Goal: Task Accomplishment & Management: Manage account settings

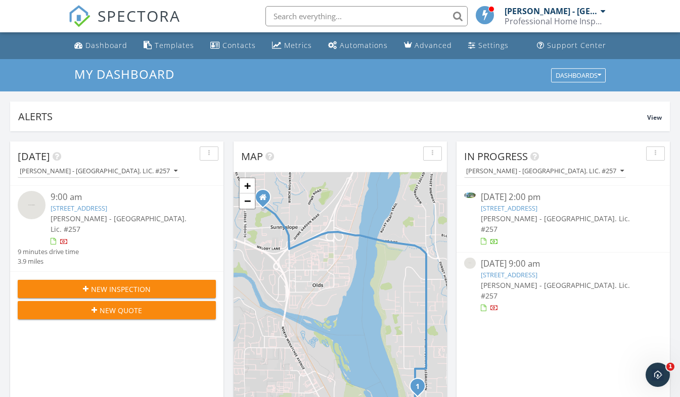
click at [507, 211] on link "[STREET_ADDRESS]" at bounding box center [509, 208] width 57 height 9
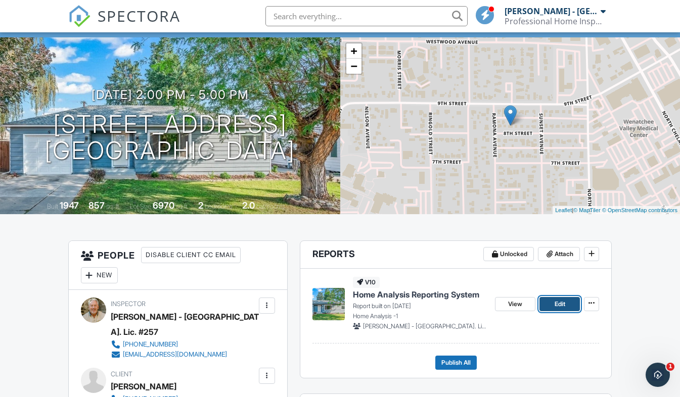
click at [563, 308] on span "Edit" at bounding box center [559, 304] width 11 height 10
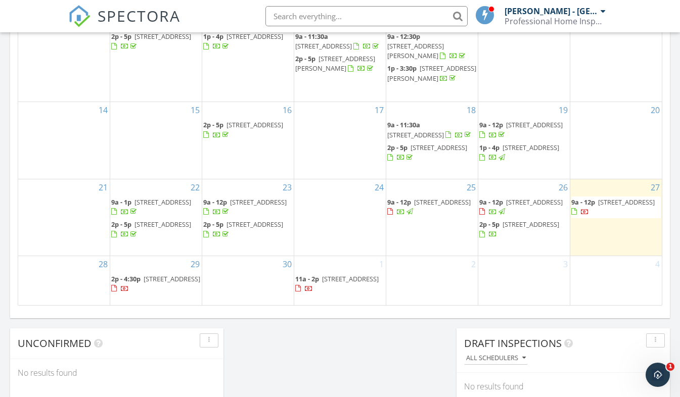
scroll to position [625, 0]
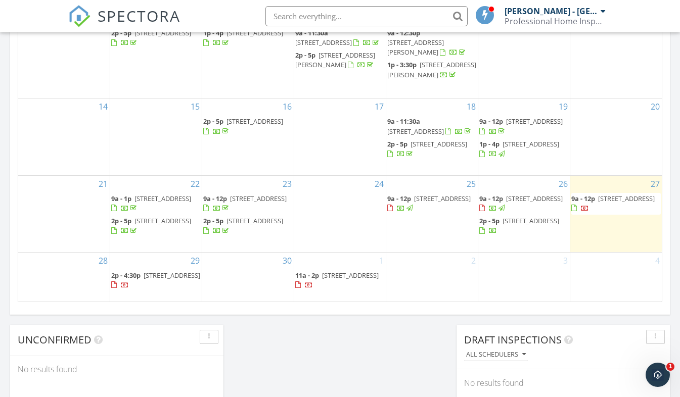
click at [523, 225] on span "2p - 5p 1126 Eighth St, Wenatchee 98801" at bounding box center [523, 226] width 89 height 20
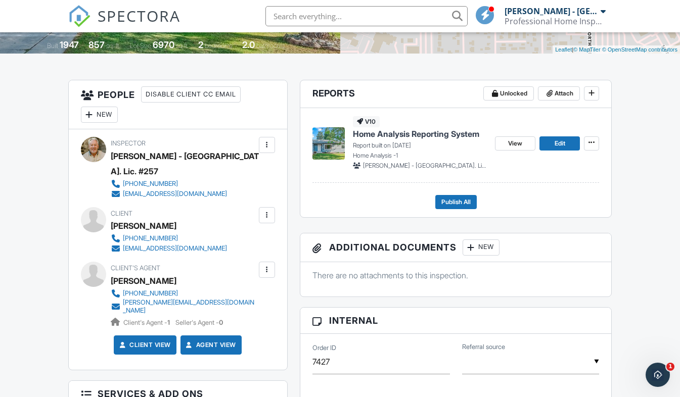
click at [268, 265] on div at bounding box center [267, 270] width 10 height 10
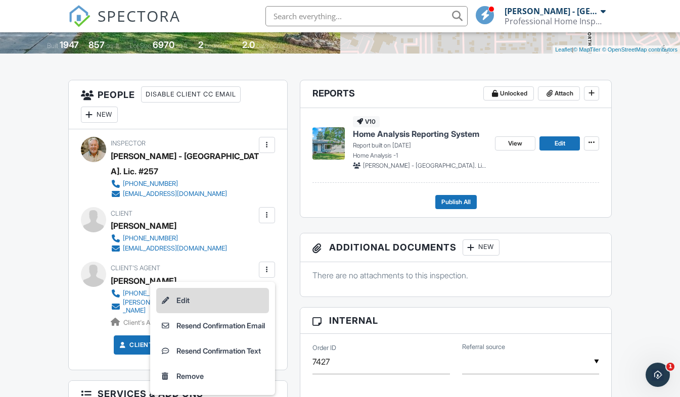
click at [186, 288] on li "Edit" at bounding box center [212, 300] width 113 height 25
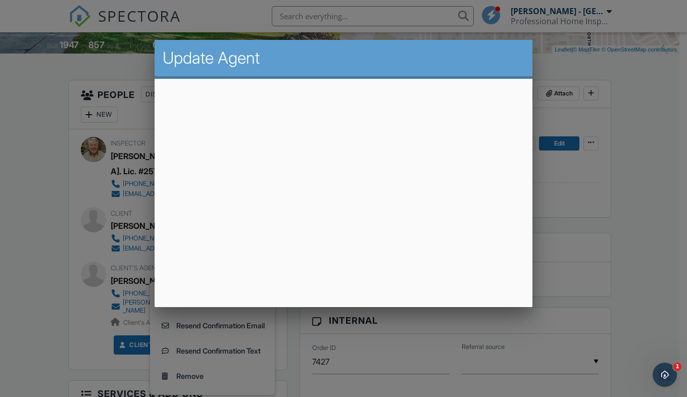
click at [568, 306] on div at bounding box center [343, 197] width 687 height 497
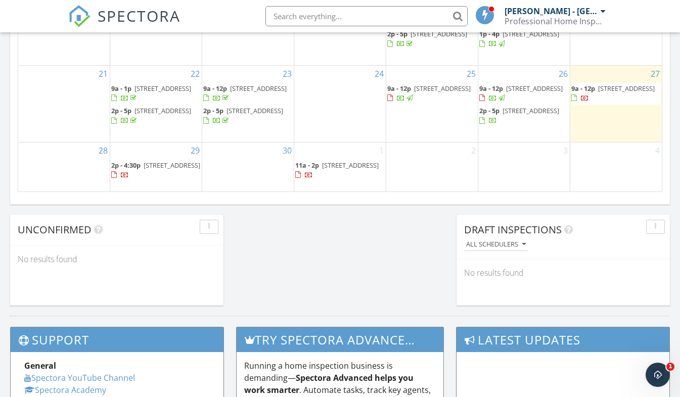
scroll to position [727, 0]
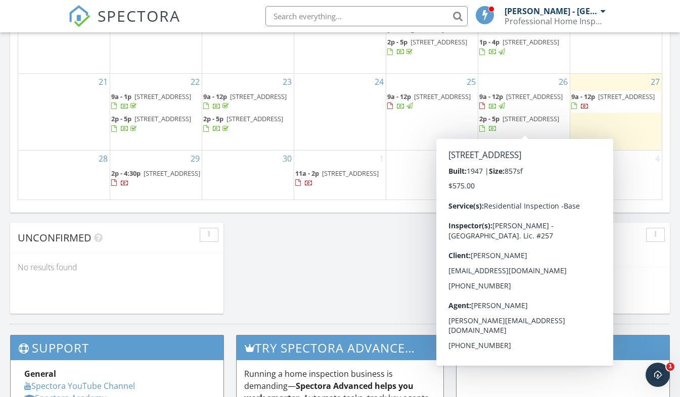
click at [518, 121] on span "[STREET_ADDRESS]" at bounding box center [530, 118] width 57 height 9
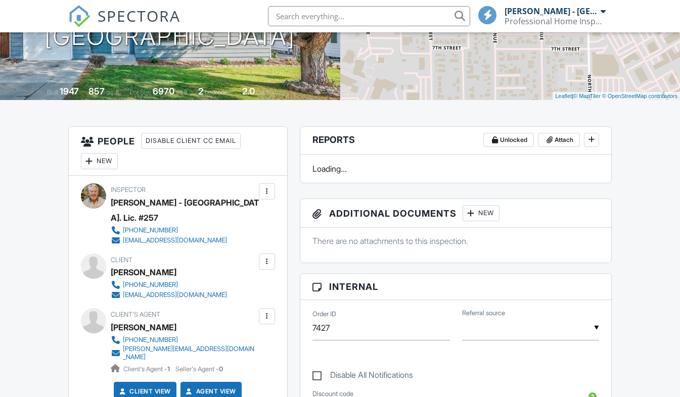
click at [266, 311] on div at bounding box center [267, 316] width 10 height 10
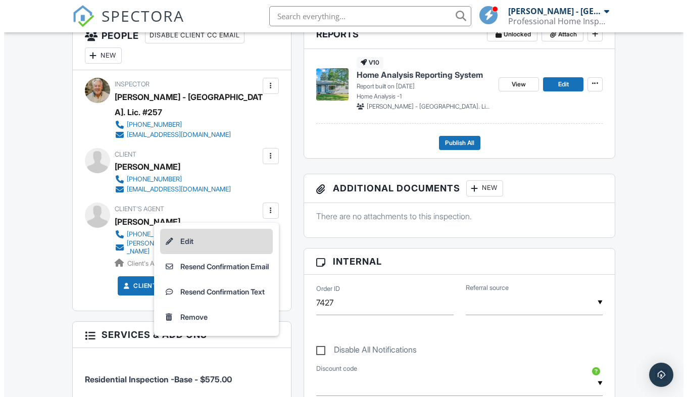
scroll to position [275, 0]
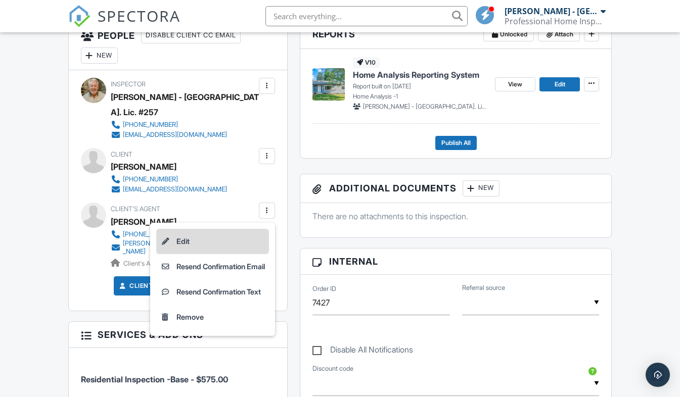
click at [175, 229] on li "Edit" at bounding box center [212, 241] width 113 height 25
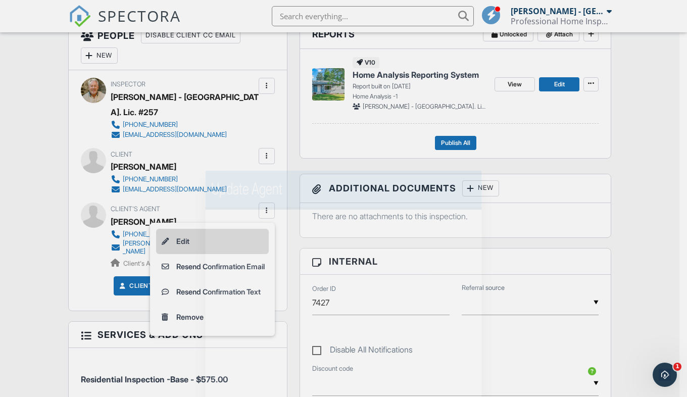
scroll to position [0, 0]
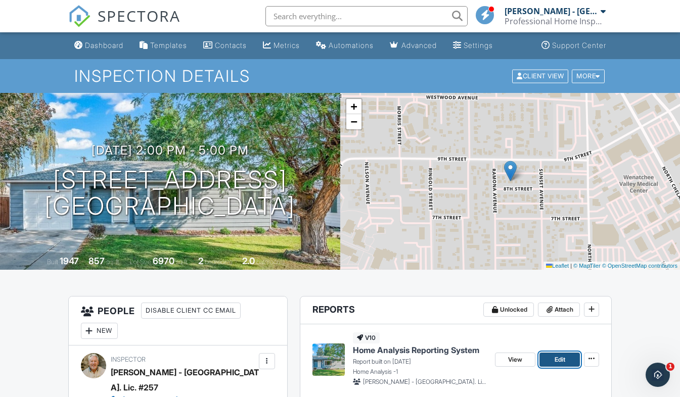
click at [546, 358] on link "Edit" at bounding box center [559, 360] width 40 height 14
